Goal: Information Seeking & Learning: Find specific fact

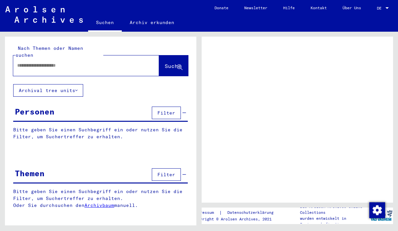
click at [44, 62] on input "text" at bounding box center [80, 65] width 126 height 7
type input "******"
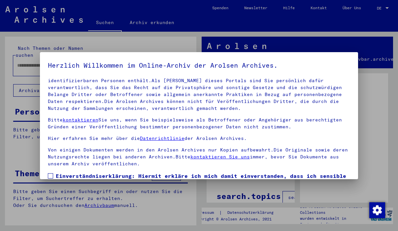
scroll to position [56, 0]
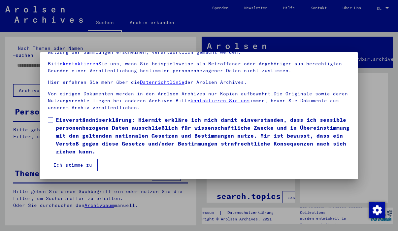
click at [50, 119] on span at bounding box center [50, 119] width 5 height 5
click at [70, 165] on button "Ich stimme zu" at bounding box center [73, 165] width 50 height 13
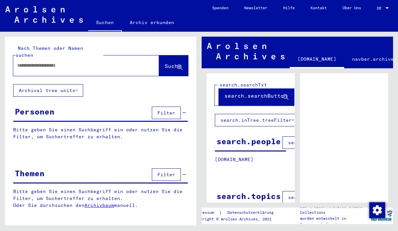
click at [53, 62] on input "text" at bounding box center [80, 65] width 126 height 7
type input "******"
click at [171, 63] on span "Suche" at bounding box center [173, 66] width 16 height 7
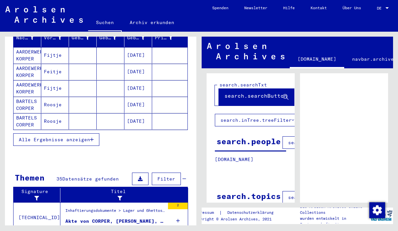
scroll to position [96, 0]
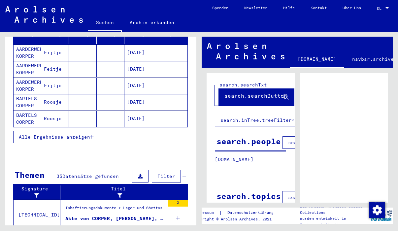
click at [80, 134] on span "Alle Ergebnisse anzeigen" at bounding box center [54, 137] width 71 height 6
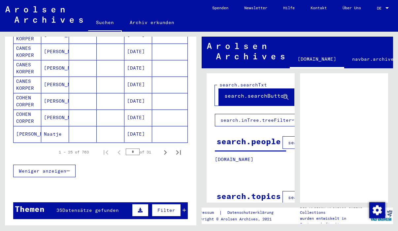
scroll to position [411, 0]
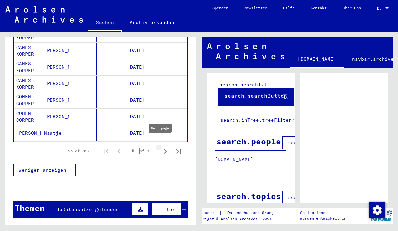
click at [164, 149] on icon "Next page" at bounding box center [165, 151] width 3 height 5
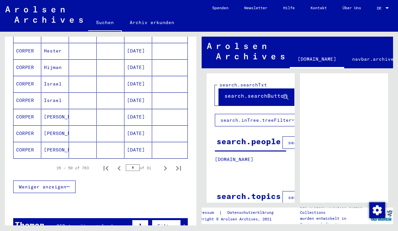
scroll to position [395, 0]
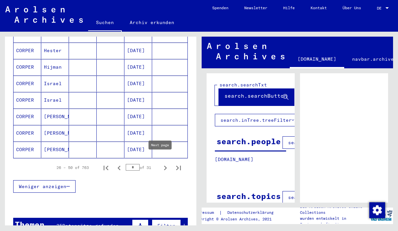
click at [161, 163] on icon "Next page" at bounding box center [165, 167] width 9 height 9
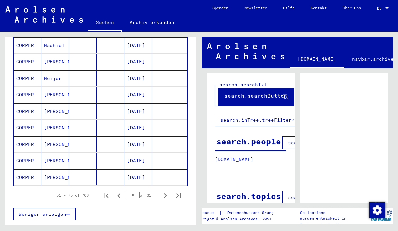
scroll to position [376, 0]
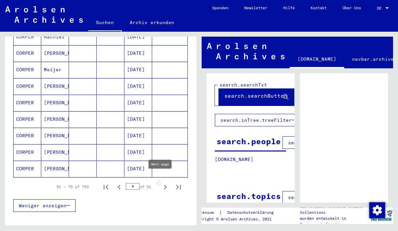
click at [161, 182] on icon "Next page" at bounding box center [165, 186] width 9 height 9
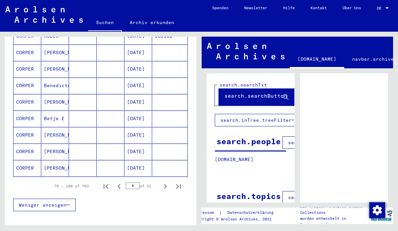
scroll to position [428, 0]
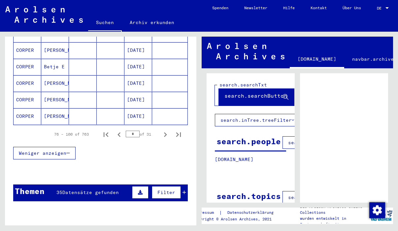
click at [161, 130] on icon "Next page" at bounding box center [165, 134] width 9 height 9
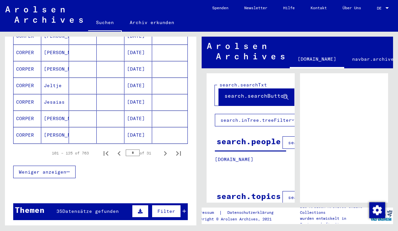
scroll to position [414, 0]
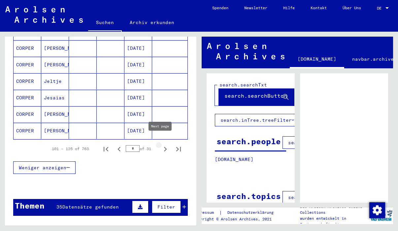
click at [161, 144] on icon "Next page" at bounding box center [165, 148] width 9 height 9
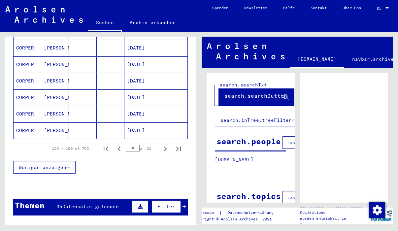
scroll to position [415, 0]
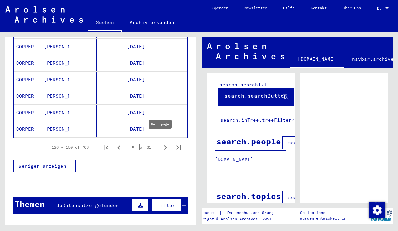
click at [161, 143] on icon "Next page" at bounding box center [165, 147] width 9 height 9
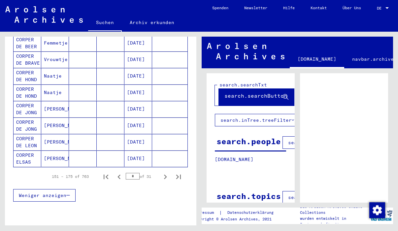
scroll to position [397, 0]
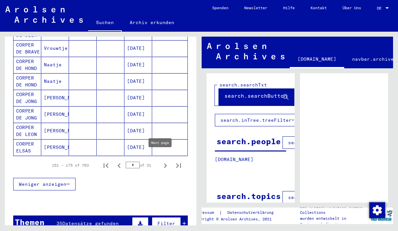
click at [164, 163] on icon "Next page" at bounding box center [165, 165] width 3 height 5
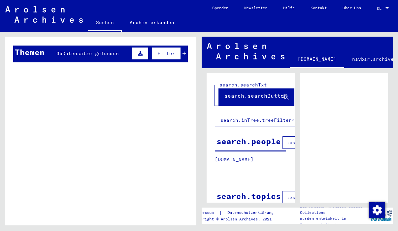
scroll to position [503, 0]
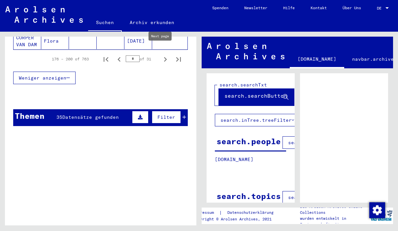
click at [161, 55] on icon "Next page" at bounding box center [165, 59] width 9 height 9
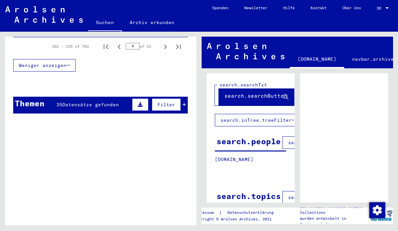
scroll to position [425, 0]
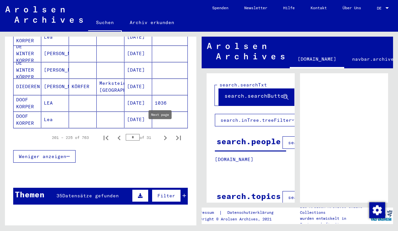
click at [161, 133] on icon "Next page" at bounding box center [165, 137] width 9 height 9
type input "**"
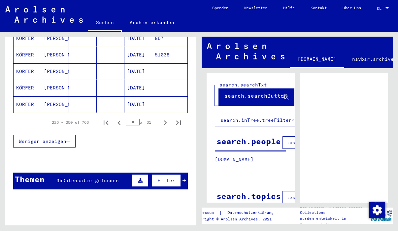
scroll to position [0, 0]
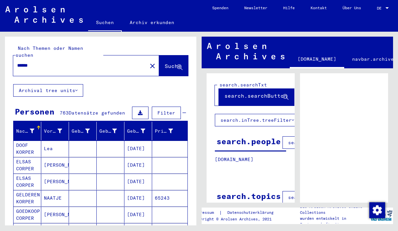
click at [38, 62] on input "******" at bounding box center [80, 65] width 126 height 7
type input "**********"
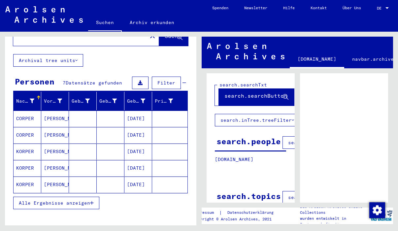
scroll to position [30, 0]
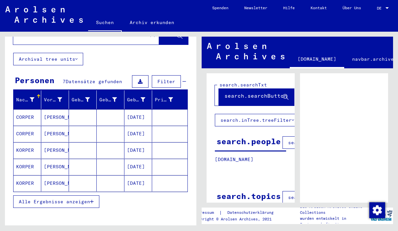
click at [54, 199] on span "Alle Ergebnisse anzeigen" at bounding box center [54, 202] width 71 height 6
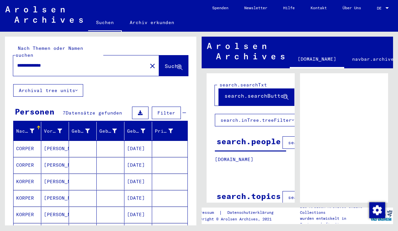
scroll to position [110, 0]
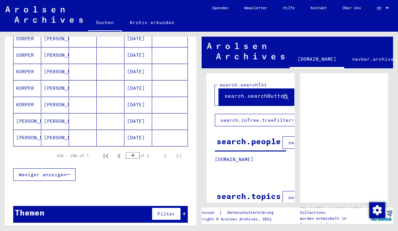
click at [129, 152] on input "**" at bounding box center [133, 155] width 14 height 7
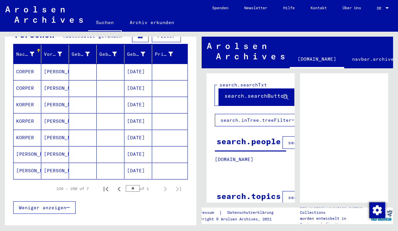
scroll to position [0, 0]
